Goal: Task Accomplishment & Management: Manage account settings

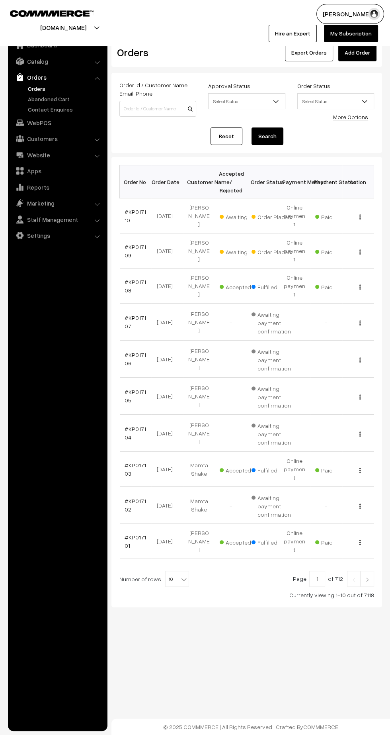
click at [134, 208] on link "#KP017110" at bounding box center [136, 215] width 22 height 15
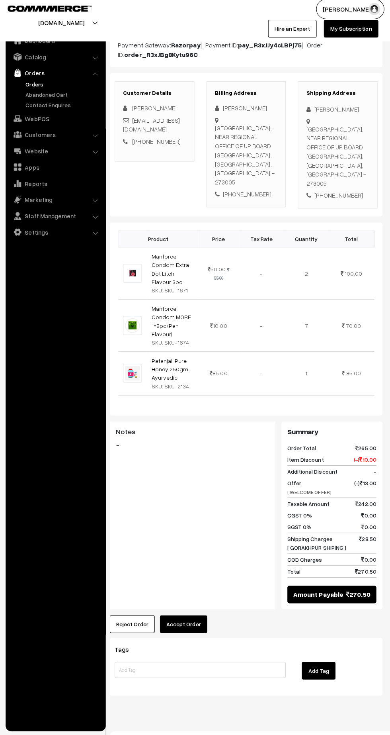
click at [123, 616] on button "Reject Order" at bounding box center [134, 625] width 45 height 18
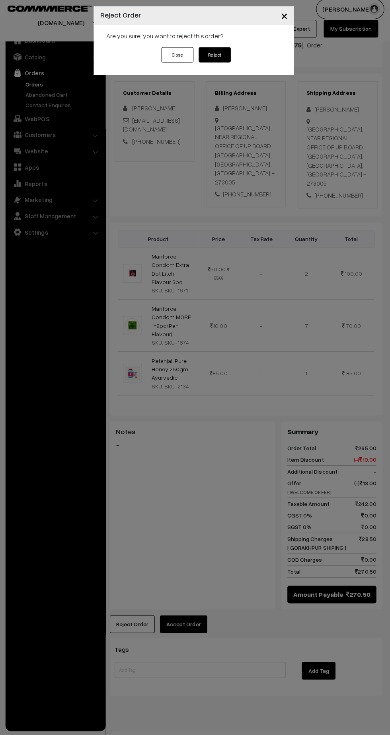
click at [223, 62] on button "Reject" at bounding box center [216, 59] width 32 height 15
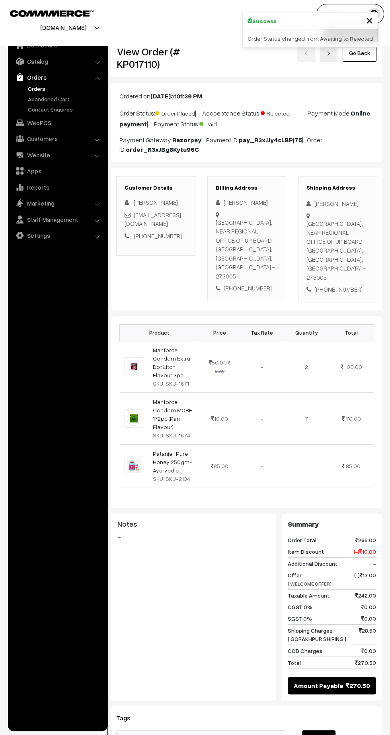
click at [163, 354] on link "Manforce Condom Extra Dot Litchi Flavour 3pc" at bounding box center [171, 363] width 37 height 32
click at [171, 452] on link "Patanjali Pure Honey 250gm-Ayurvedic" at bounding box center [172, 462] width 39 height 24
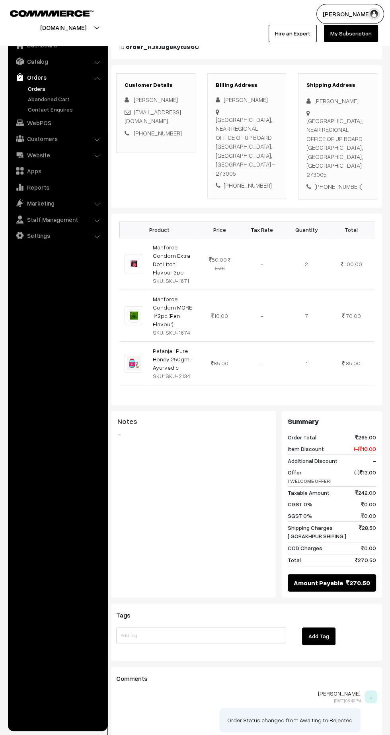
scroll to position [103, 0]
click at [136, 627] on input at bounding box center [201, 635] width 170 height 16
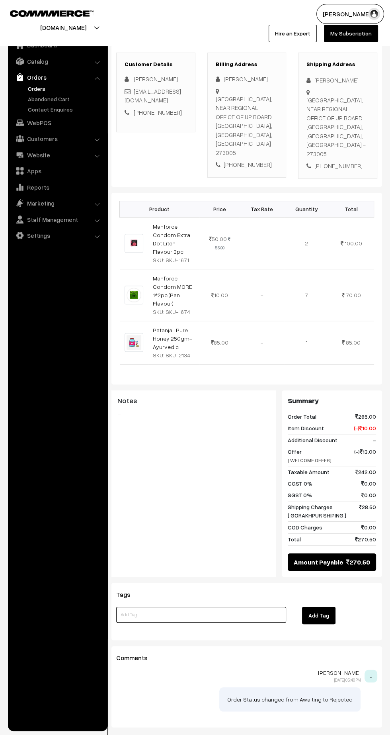
scroll to position [129, 0]
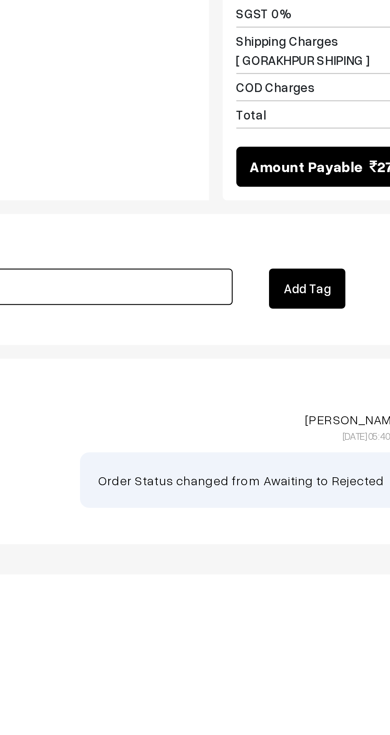
type input "Refunded"
click at [321, 601] on button "Add Tag" at bounding box center [318, 610] width 33 height 18
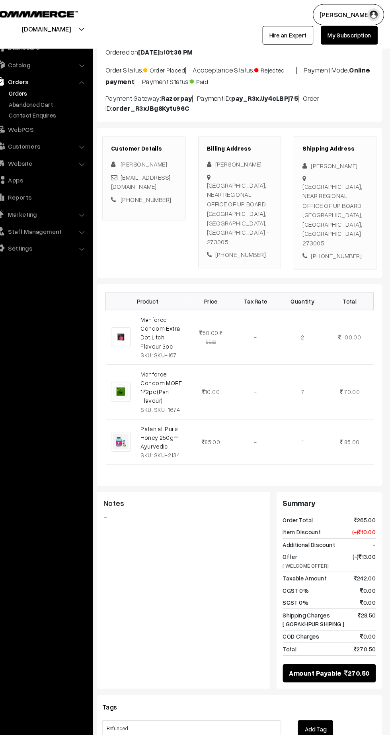
scroll to position [0, 0]
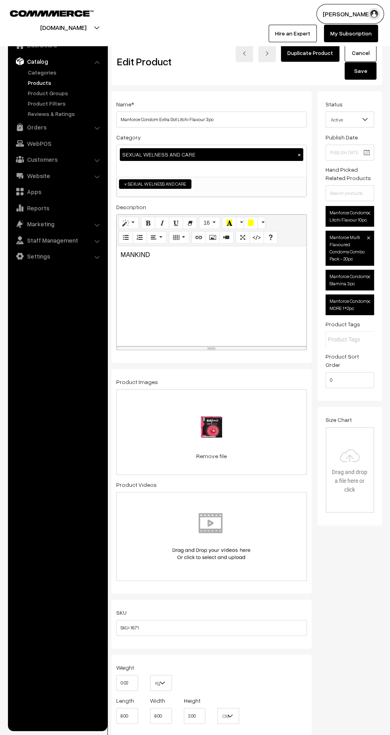
click at [363, 119] on b at bounding box center [365, 120] width 8 height 8
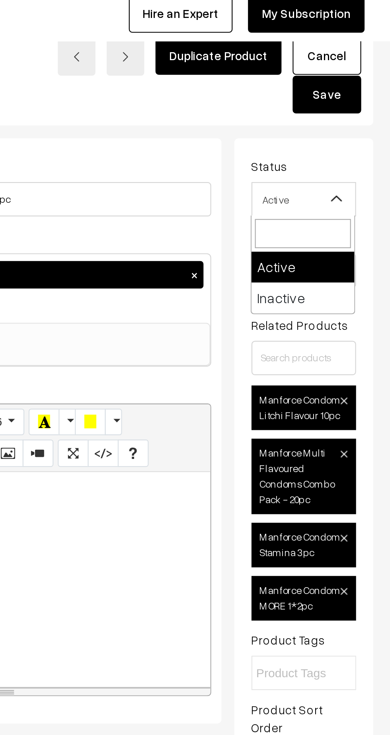
select select "2"
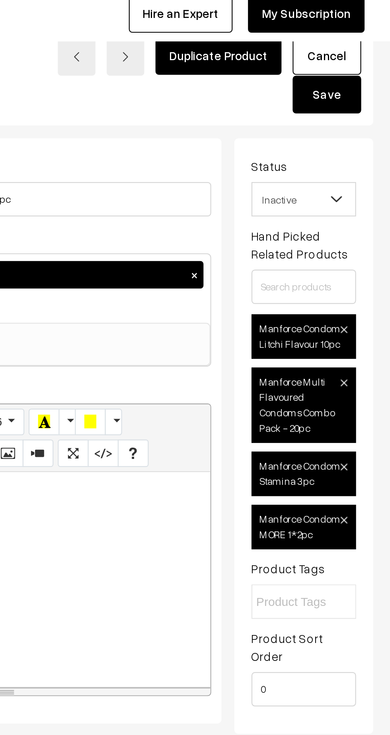
click at [363, 73] on button "Save" at bounding box center [361, 71] width 32 height 18
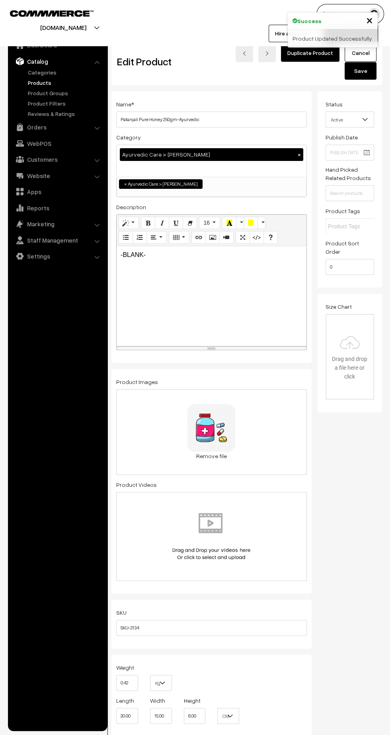
click at [358, 120] on span "Active" at bounding box center [350, 120] width 48 height 14
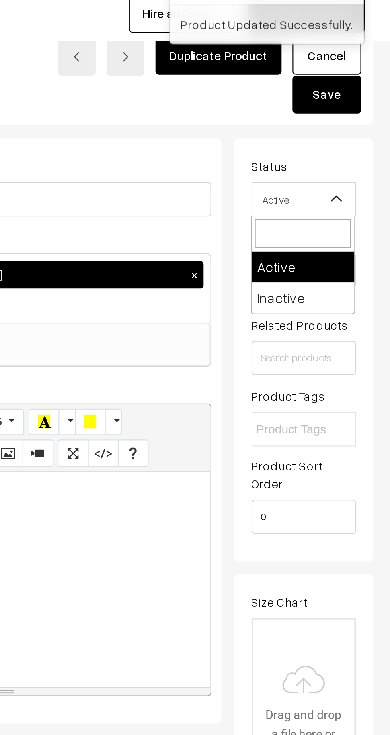
select select "2"
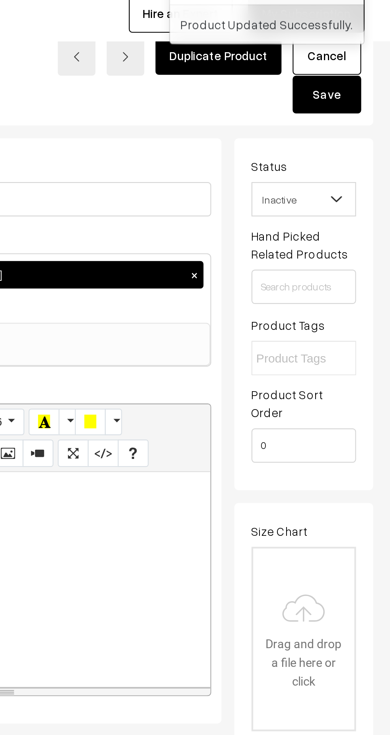
click at [365, 75] on button "Save" at bounding box center [361, 71] width 32 height 18
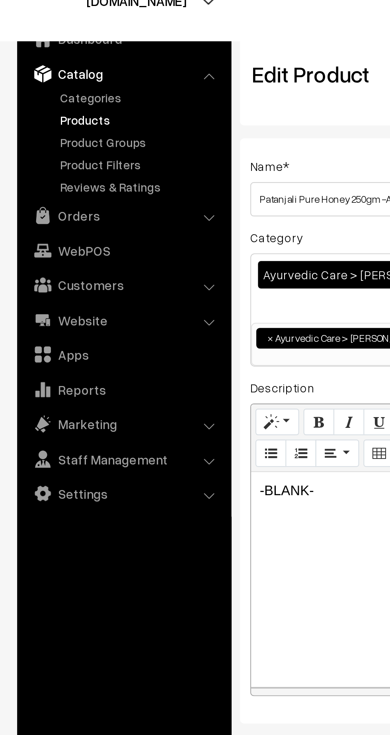
scroll to position [0, 6]
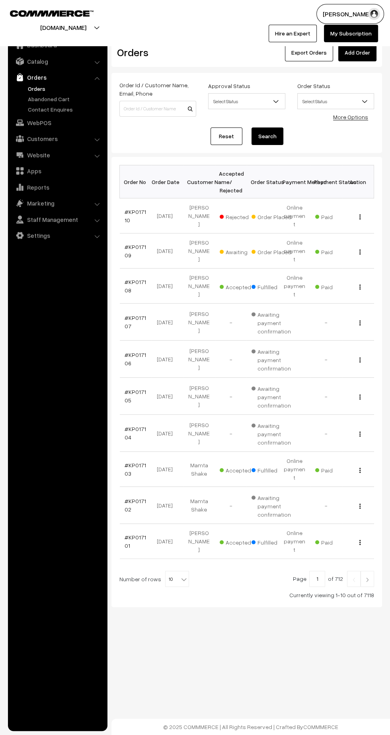
click at [134, 243] on link "#KP017109" at bounding box center [136, 250] width 22 height 15
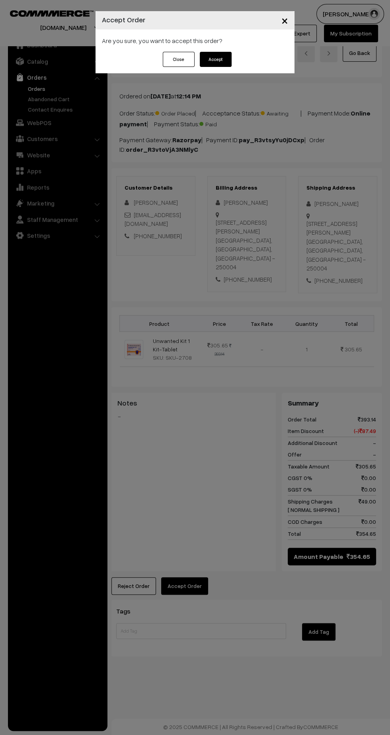
click at [224, 62] on button "Accept" at bounding box center [216, 59] width 32 height 15
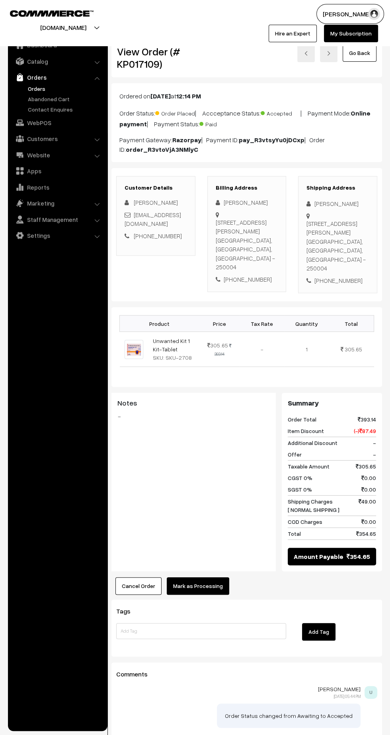
click at [215, 577] on button "Mark as Processing" at bounding box center [198, 586] width 63 height 18
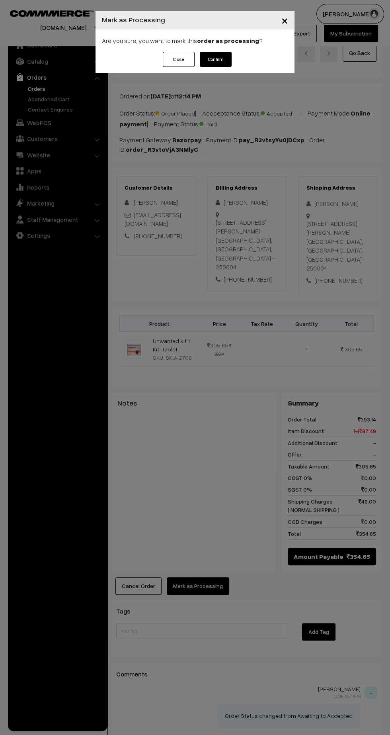
click at [227, 63] on button "Confirm" at bounding box center [216, 59] width 32 height 15
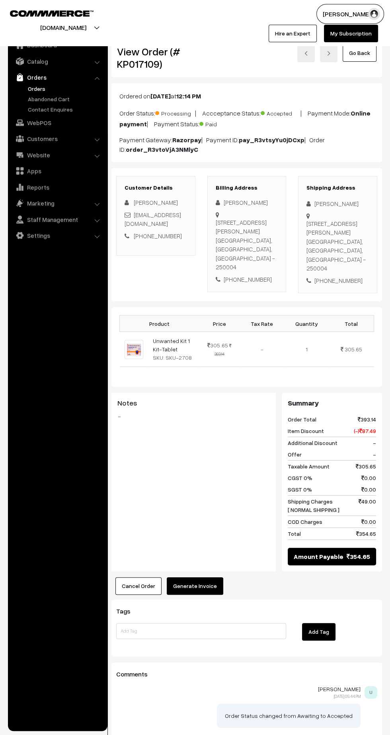
click at [208, 577] on button "Generate Invoice" at bounding box center [195, 586] width 57 height 18
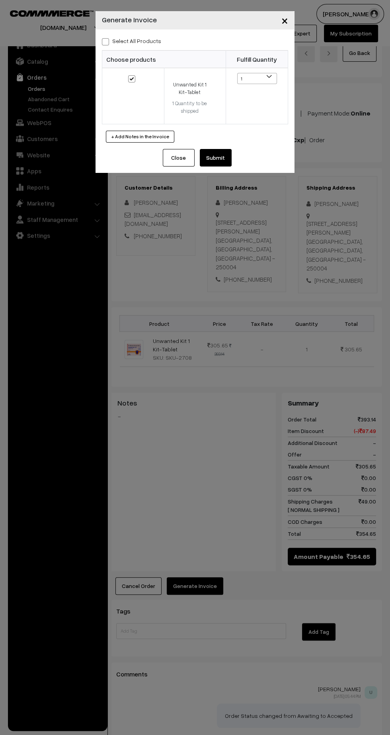
click at [227, 159] on button "Submit" at bounding box center [216, 158] width 32 height 18
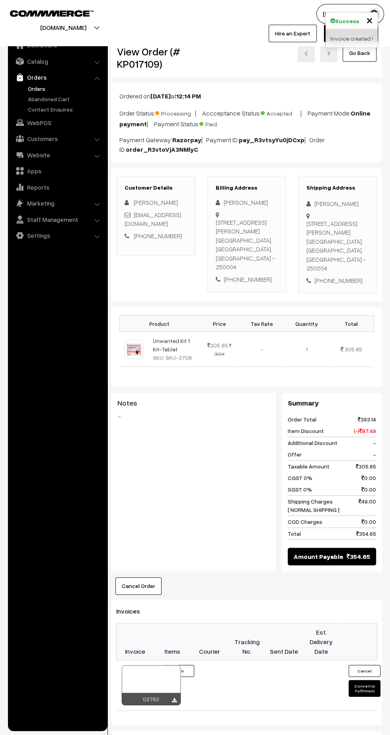
click at [174, 698] on icon at bounding box center [174, 700] width 5 height 5
